Goal: Find specific page/section: Find specific page/section

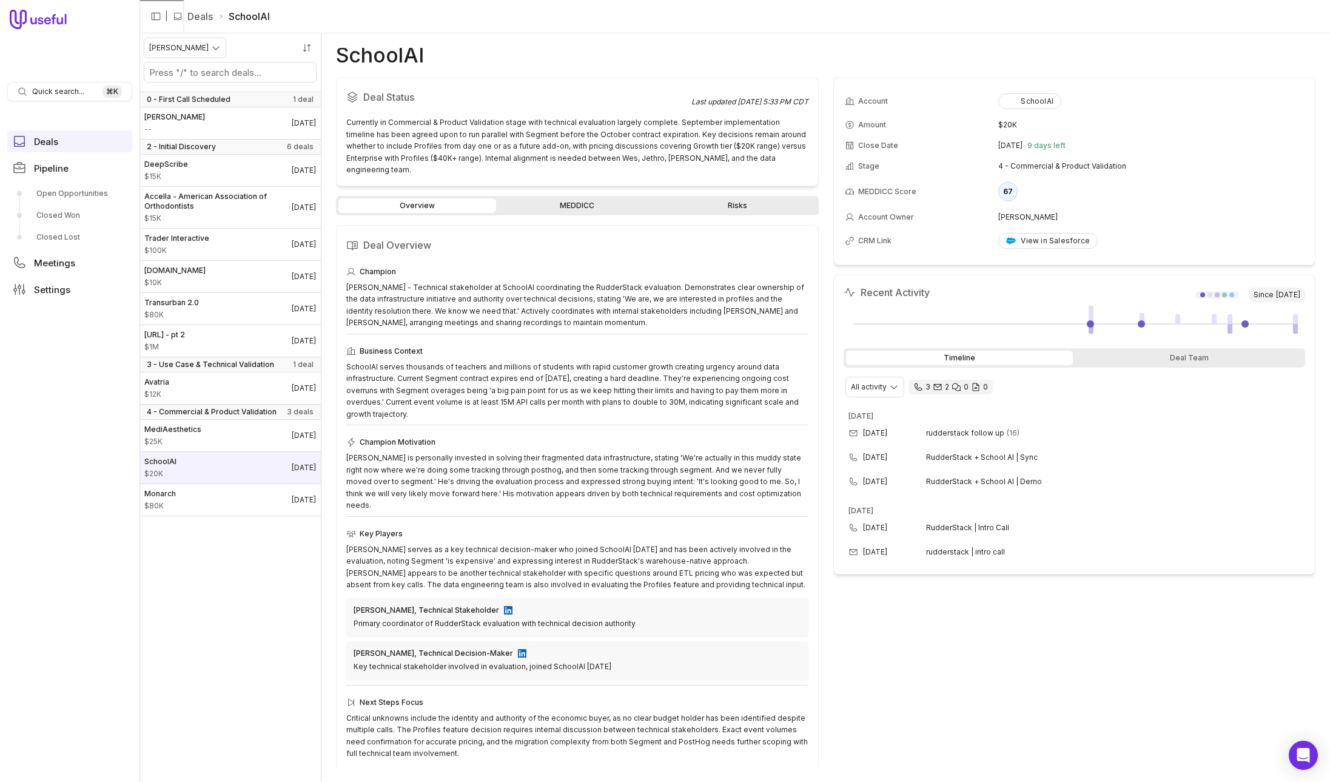
click at [538, 198] on link "MEDDICC" at bounding box center [577, 205] width 158 height 15
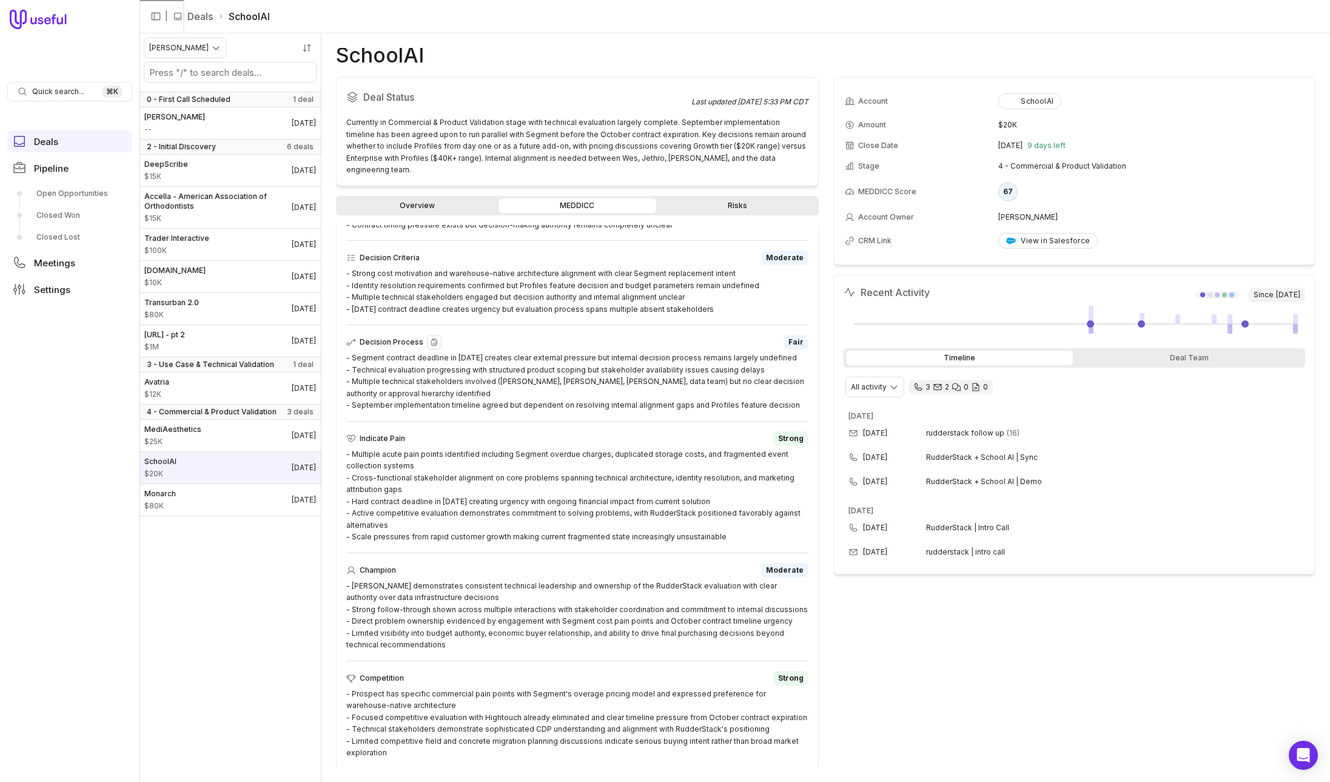
scroll to position [291, 0]
click at [452, 671] on div "Competition Strong" at bounding box center [577, 676] width 462 height 15
click at [386, 678] on div "Competition Strong" at bounding box center [577, 676] width 462 height 15
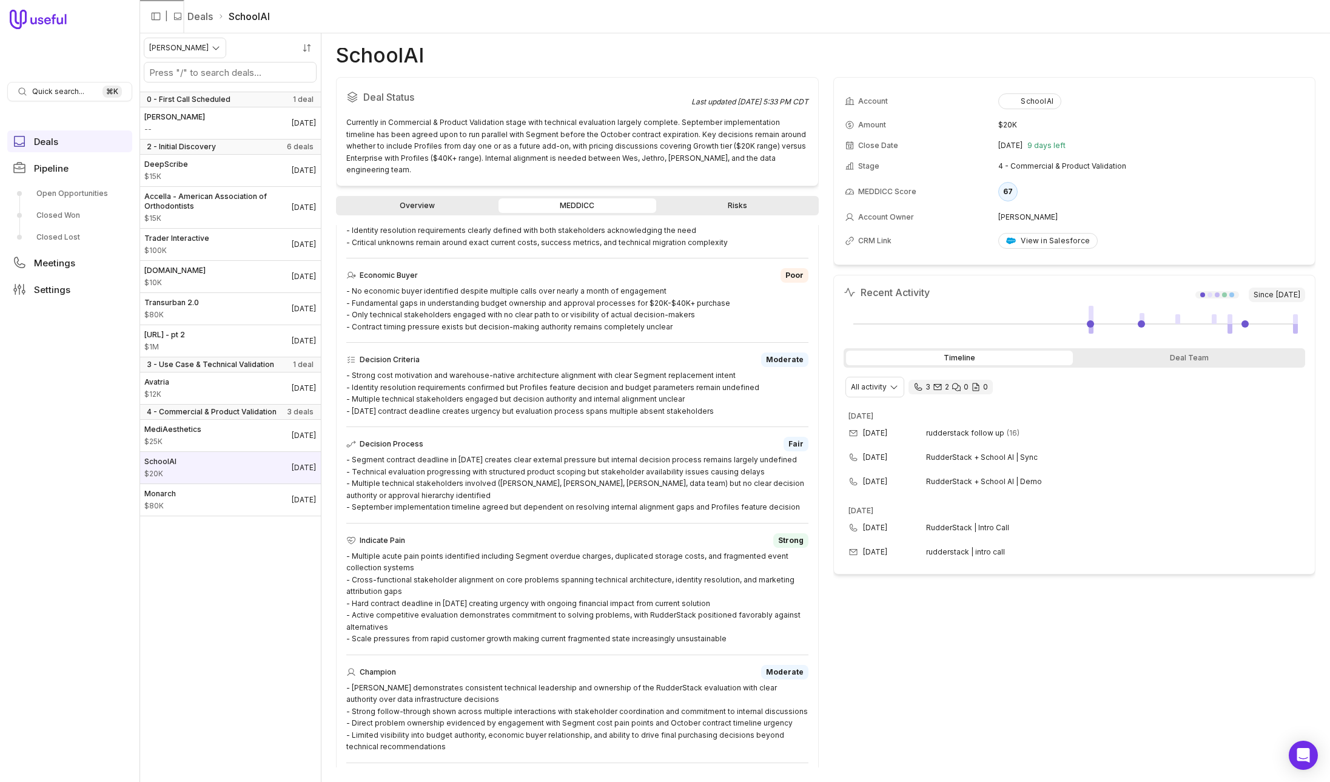
click at [425, 199] on link "Overview" at bounding box center [417, 205] width 158 height 15
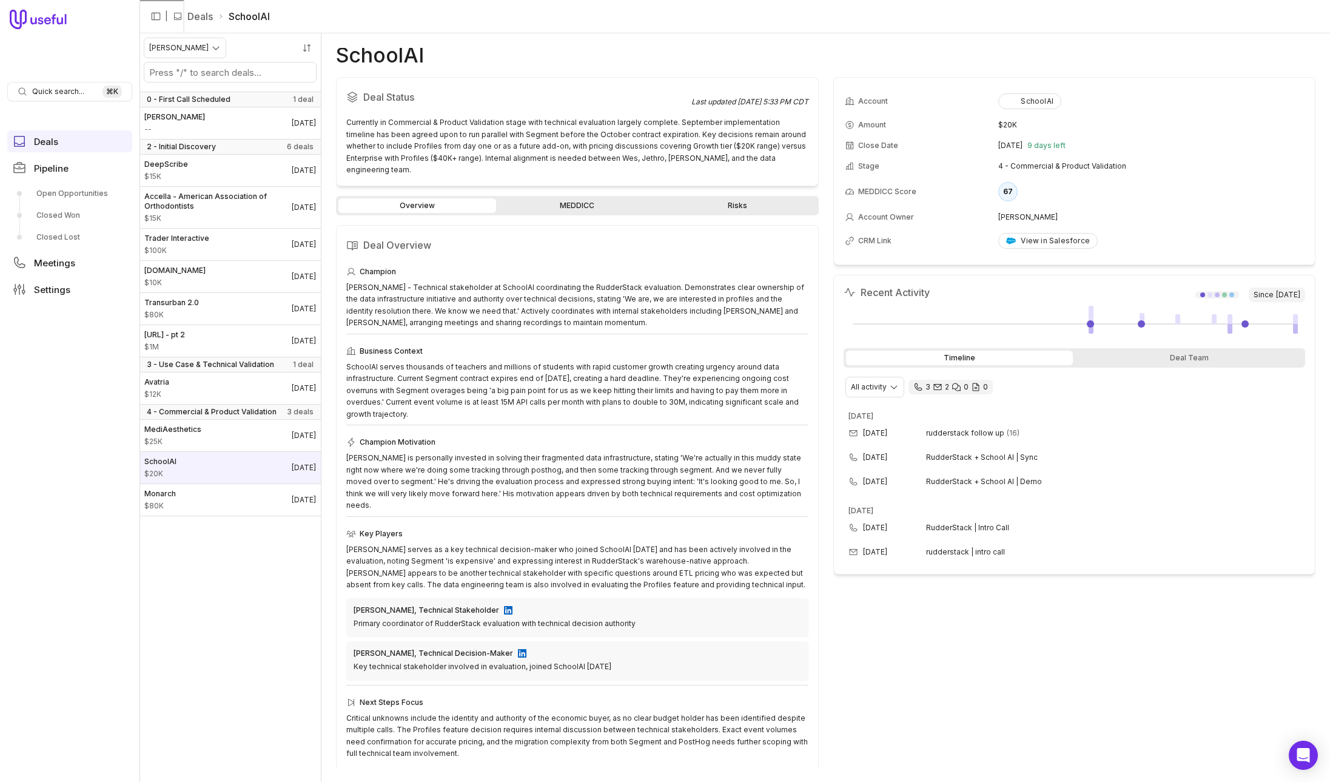
click at [708, 180] on div "Deal Status Last updated [DATE] 5:33 PM CDT Currently in Commercial & Product V…" at bounding box center [577, 422] width 483 height 690
click at [711, 198] on link "Risks" at bounding box center [738, 205] width 158 height 15
